Goal: Information Seeking & Learning: Check status

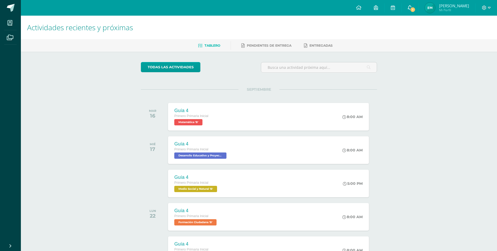
click at [412, 12] on span "1" at bounding box center [413, 10] width 6 height 6
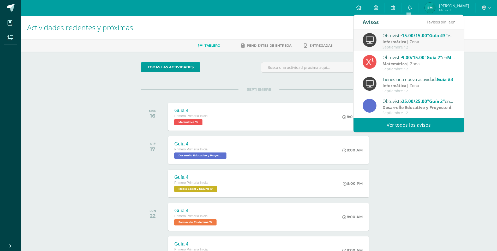
click at [419, 125] on link "Ver todos los avisos" at bounding box center [408, 125] width 110 height 14
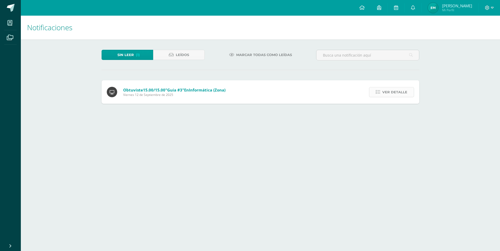
click at [374, 91] on link "Ver detalle" at bounding box center [391, 92] width 45 height 10
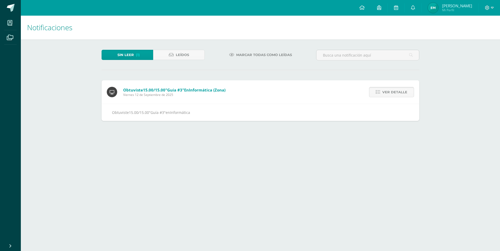
click at [374, 91] on link "Ver detalle" at bounding box center [391, 92] width 45 height 10
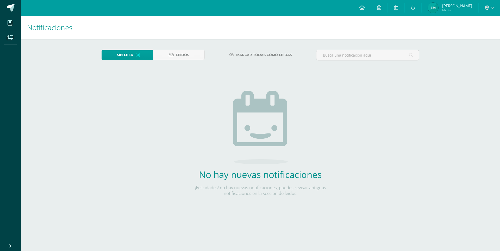
click at [445, 12] on span "Mi Perfil" at bounding box center [458, 10] width 30 height 4
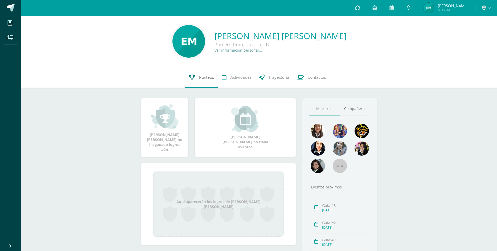
click at [207, 78] on span "Punteos" at bounding box center [206, 77] width 15 height 5
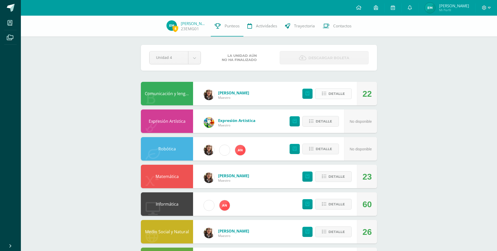
click at [330, 96] on span "Detalle" at bounding box center [336, 94] width 16 height 10
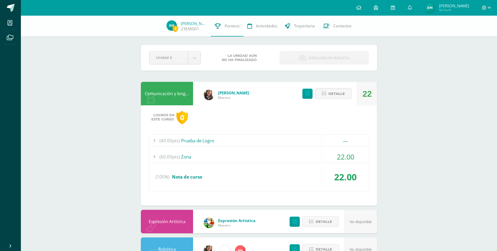
click at [333, 162] on div "22.00" at bounding box center [344, 157] width 47 height 12
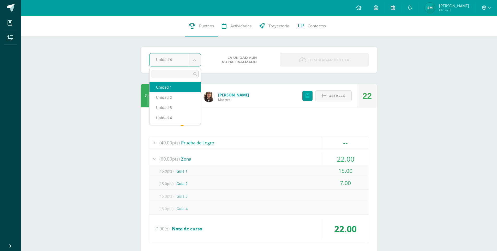
select select "Unidad 1"
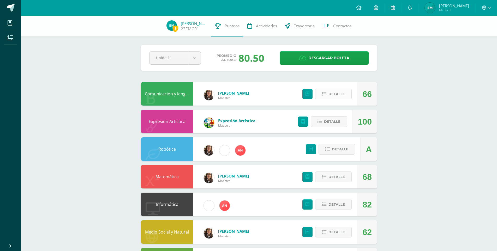
click at [335, 95] on span "Detalle" at bounding box center [336, 94] width 16 height 10
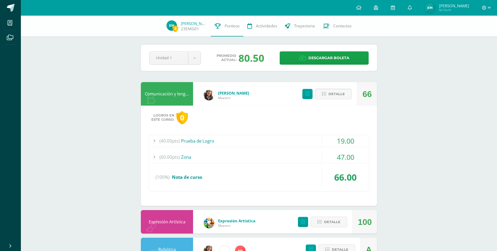
click at [330, 143] on div "19.00" at bounding box center [344, 141] width 47 height 12
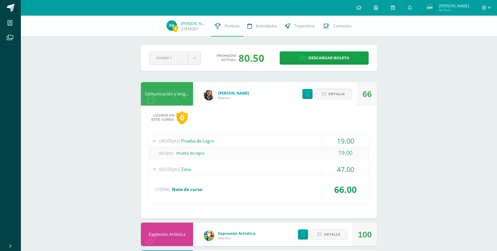
click at [329, 170] on div "47.00" at bounding box center [344, 169] width 47 height 12
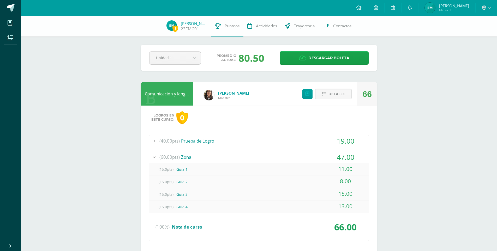
drag, startPoint x: 329, startPoint y: 170, endPoint x: 297, endPoint y: 172, distance: 31.9
click at [298, 172] on div "(15.0pts) Guía 1" at bounding box center [259, 169] width 220 height 12
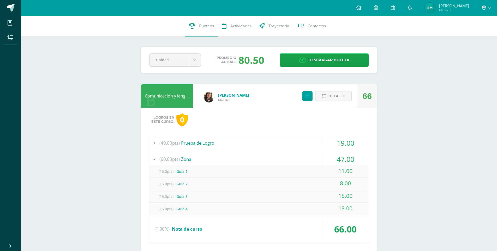
click at [329, 103] on div "Detalle" at bounding box center [325, 95] width 62 height 23
click at [330, 100] on span "Detalle" at bounding box center [336, 96] width 16 height 10
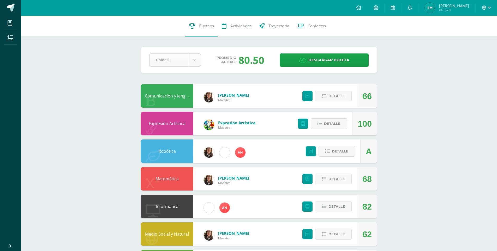
click at [192, 62] on body "Mis cursos Archivos Cerrar panel Comunicación y lenguaje L.1 Primero Primaria I…" at bounding box center [248, 211] width 497 height 422
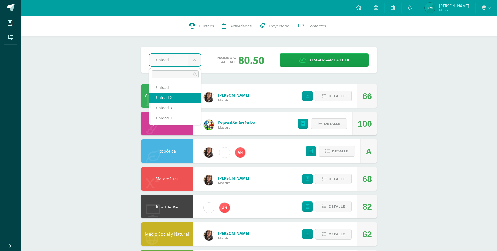
select select "Unidad 2"
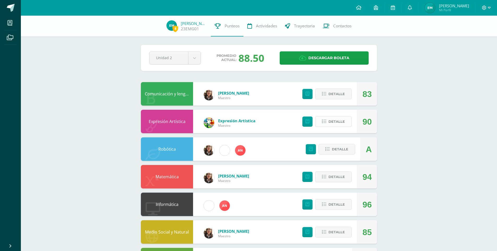
click at [321, 116] on button "Detalle" at bounding box center [333, 121] width 36 height 11
click at [333, 122] on span at bounding box center [333, 121] width 25 height 7
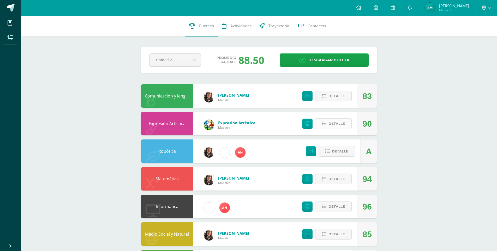
click at [334, 127] on span "Detalle" at bounding box center [336, 124] width 16 height 10
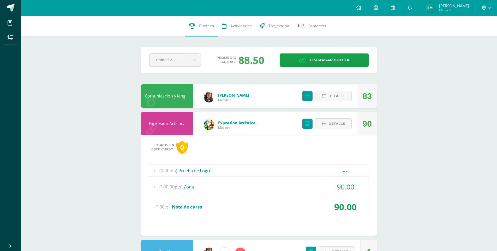
click at [338, 190] on span "90.00" at bounding box center [345, 187] width 17 height 10
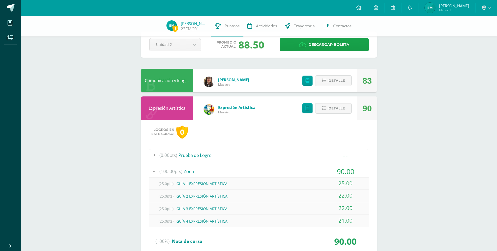
scroll to position [26, 0]
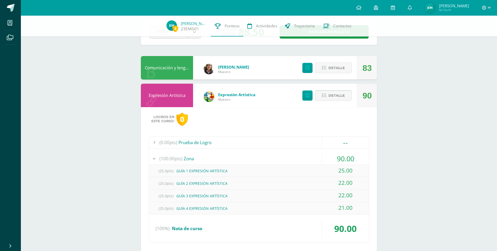
click at [331, 99] on span "Detalle" at bounding box center [336, 96] width 16 height 10
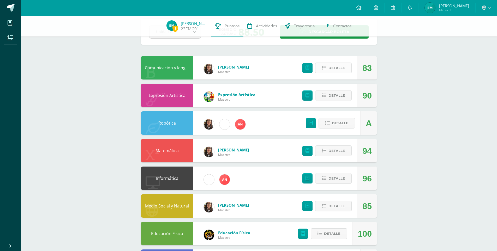
click at [335, 70] on span "Detalle" at bounding box center [336, 68] width 16 height 10
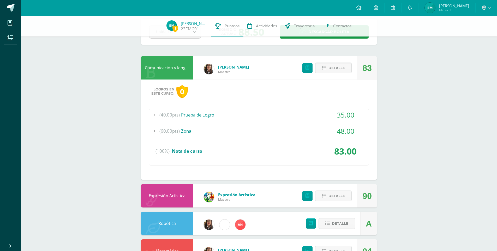
click at [335, 133] on div "48.00" at bounding box center [344, 131] width 47 height 12
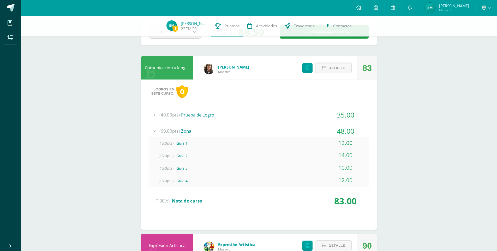
click at [335, 115] on div "35.00" at bounding box center [344, 115] width 47 height 12
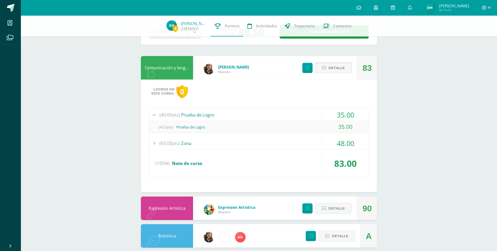
click at [328, 71] on button "Detalle" at bounding box center [333, 68] width 36 height 11
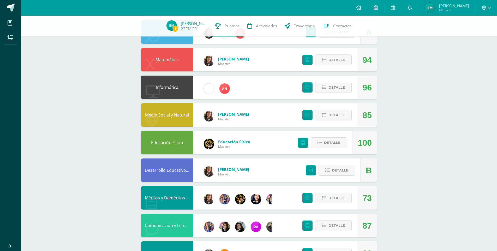
scroll to position [117, 0]
click at [332, 167] on span "Detalle" at bounding box center [340, 171] width 16 height 10
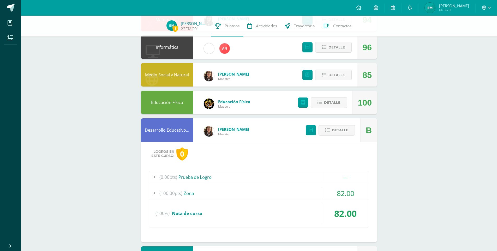
scroll to position [169, 0]
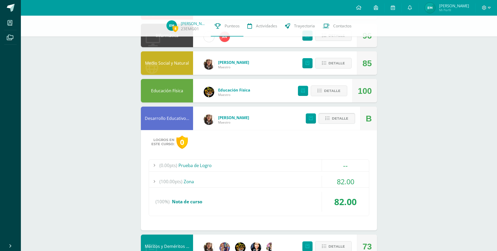
click at [332, 120] on span "Detalle" at bounding box center [340, 119] width 16 height 10
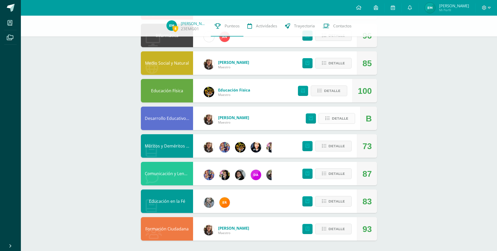
click at [332, 120] on span "Detalle" at bounding box center [340, 119] width 16 height 10
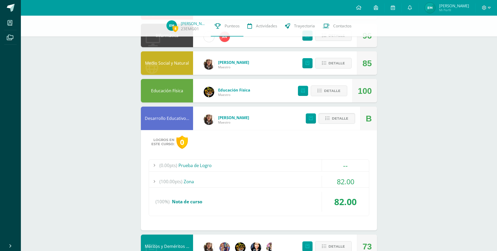
click at [334, 181] on div "82.00" at bounding box center [344, 182] width 47 height 12
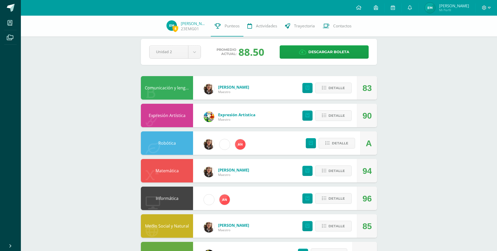
scroll to position [0, 0]
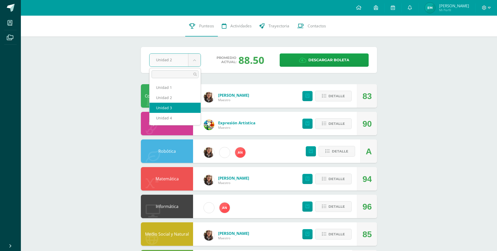
select select "Unidad 3"
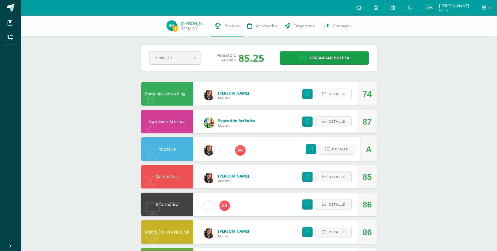
click at [327, 97] on button "Detalle" at bounding box center [333, 94] width 36 height 11
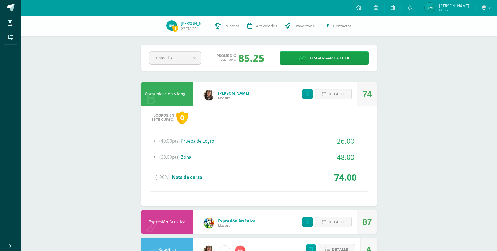
click at [331, 160] on div "48.00" at bounding box center [344, 157] width 47 height 12
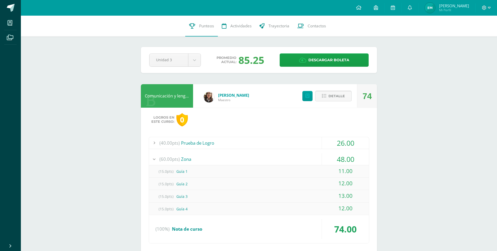
click at [328, 100] on button "Detalle" at bounding box center [333, 96] width 36 height 11
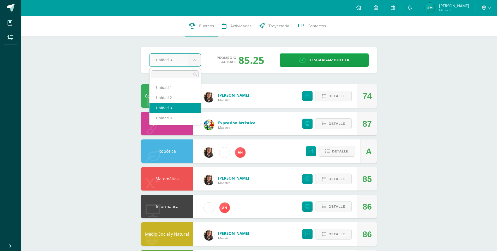
click at [195, 60] on body "Mis cursos Archivos Cerrar panel Comunicación y lenguaje L.1 Primero Primaria I…" at bounding box center [248, 211] width 497 height 422
select select "Unidad 4"
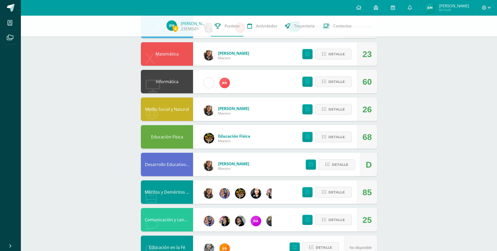
scroll to position [130, 0]
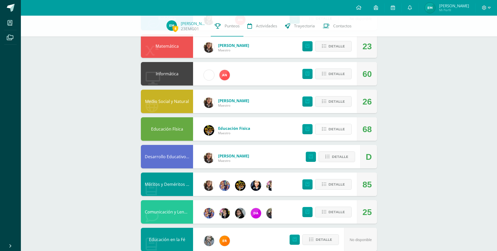
click at [346, 129] on button "Detalle" at bounding box center [333, 129] width 36 height 11
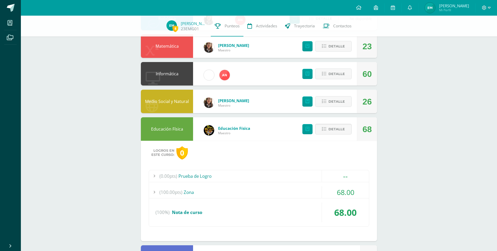
click at [328, 189] on div "68.00" at bounding box center [344, 192] width 47 height 12
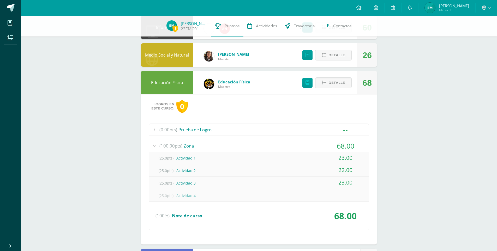
scroll to position [182, 0]
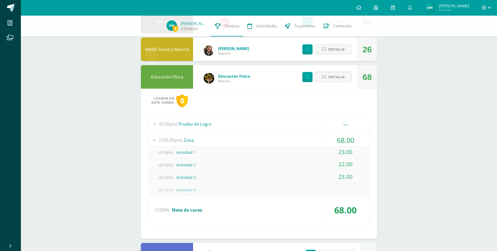
click at [341, 78] on span "Detalle" at bounding box center [336, 77] width 16 height 10
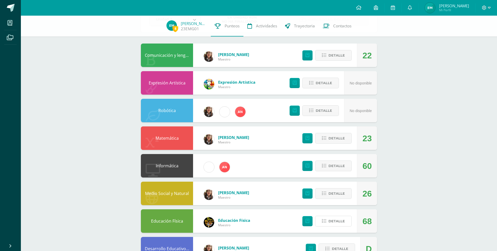
scroll to position [0, 0]
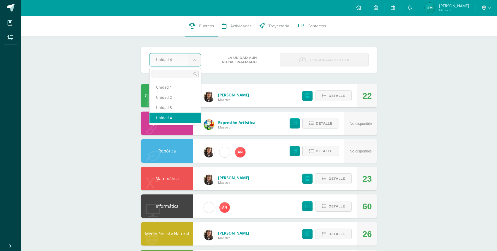
click at [194, 62] on body "Mis cursos Archivos Cerrar panel Comunicación y lenguaje L.1 Primero Primaria I…" at bounding box center [248, 211] width 497 height 422
drag, startPoint x: 197, startPoint y: 76, endPoint x: 397, endPoint y: 76, distance: 199.9
click at [397, 76] on body "Mis cursos Archivos Cerrar panel Comunicación y lenguaje L.1 Primero Primaria I…" at bounding box center [248, 211] width 497 height 422
